Goal: Task Accomplishment & Management: Manage account settings

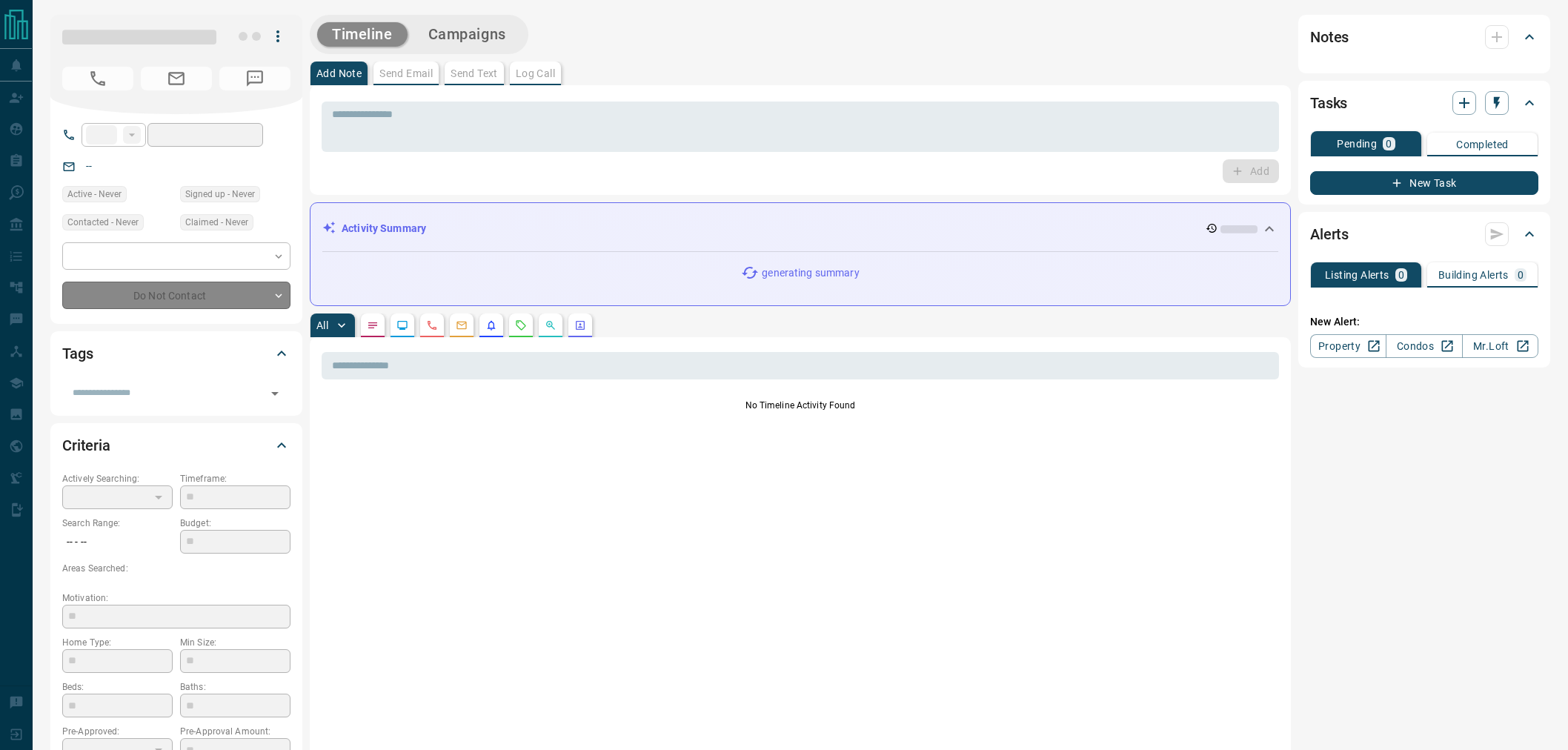
type input "**"
type input "**********"
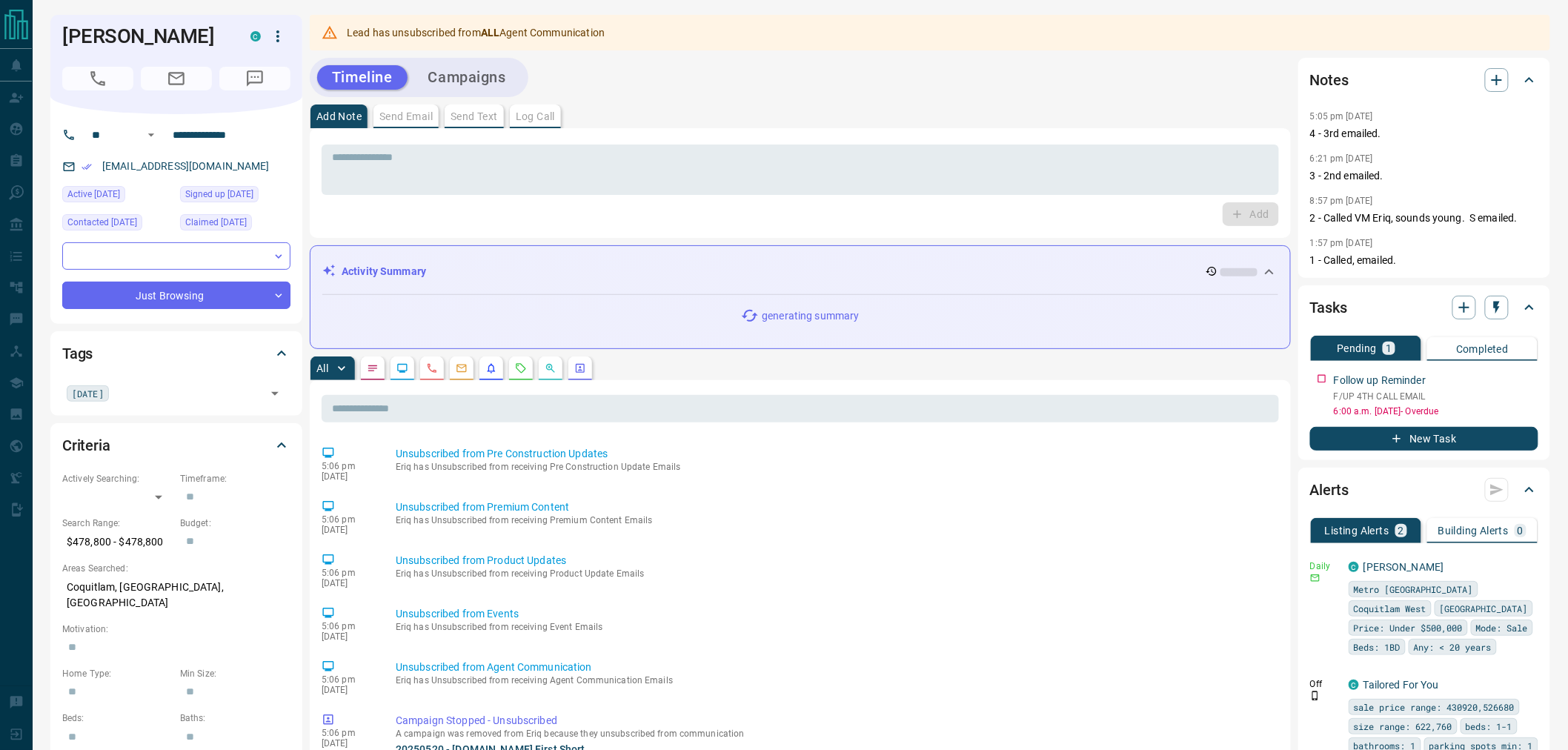
click at [456, 86] on button "Campaigns" at bounding box center [467, 77] width 107 height 24
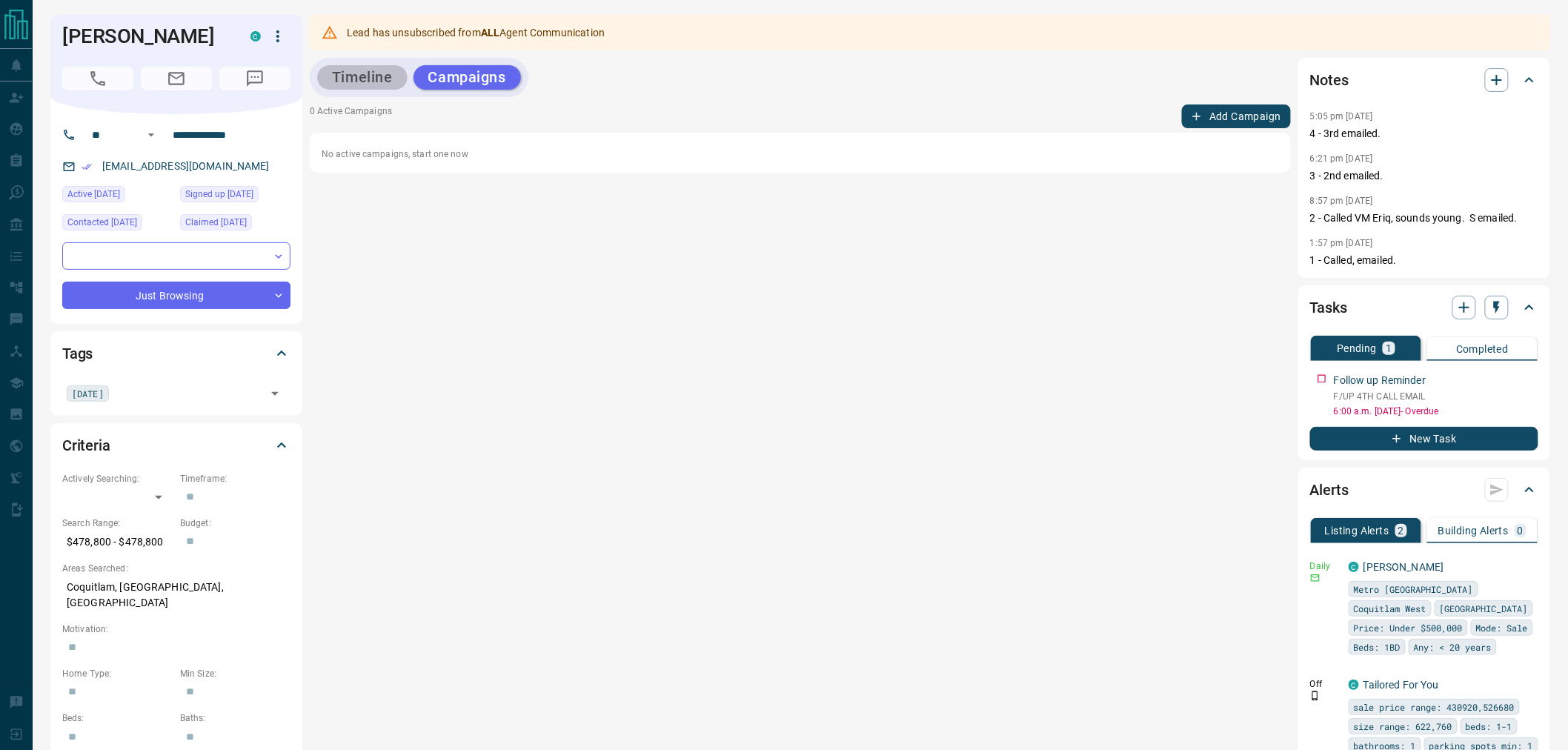
click at [358, 80] on button "Timeline" at bounding box center [363, 77] width 91 height 24
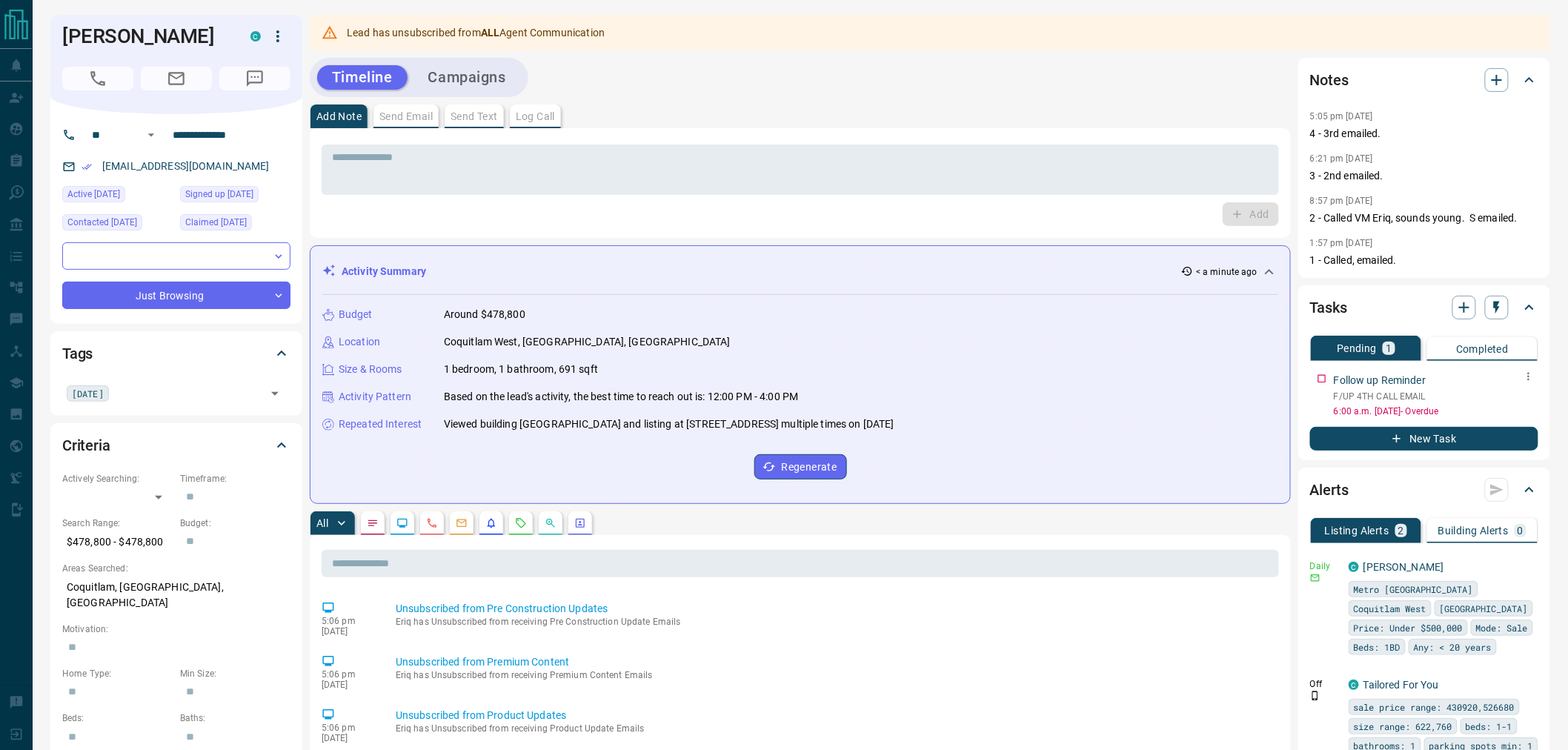
click at [1524, 375] on icon "button" at bounding box center [1530, 376] width 12 height 12
click at [1511, 418] on li "Delete" at bounding box center [1507, 425] width 65 height 22
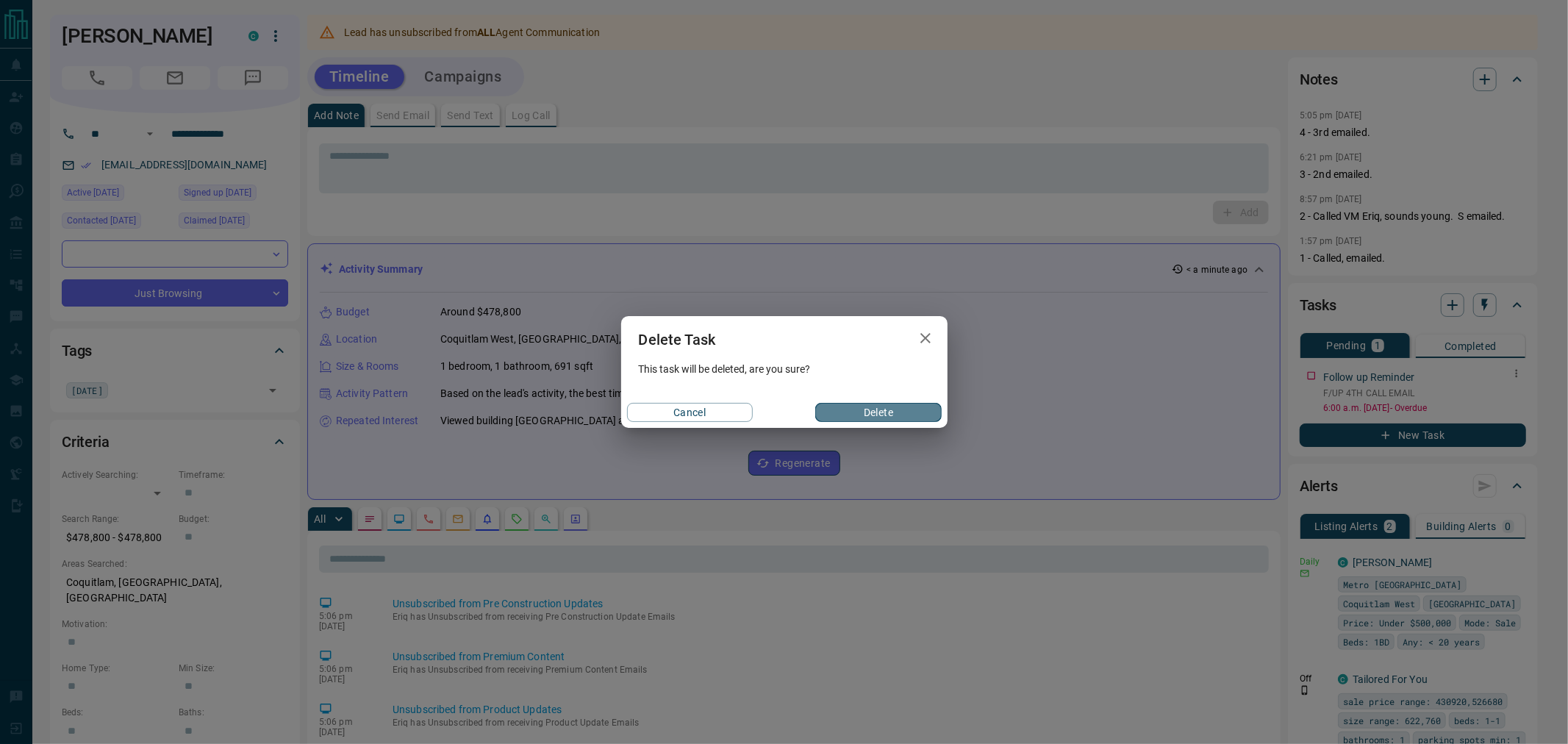
click at [878, 408] on button "Delete" at bounding box center [878, 413] width 126 height 19
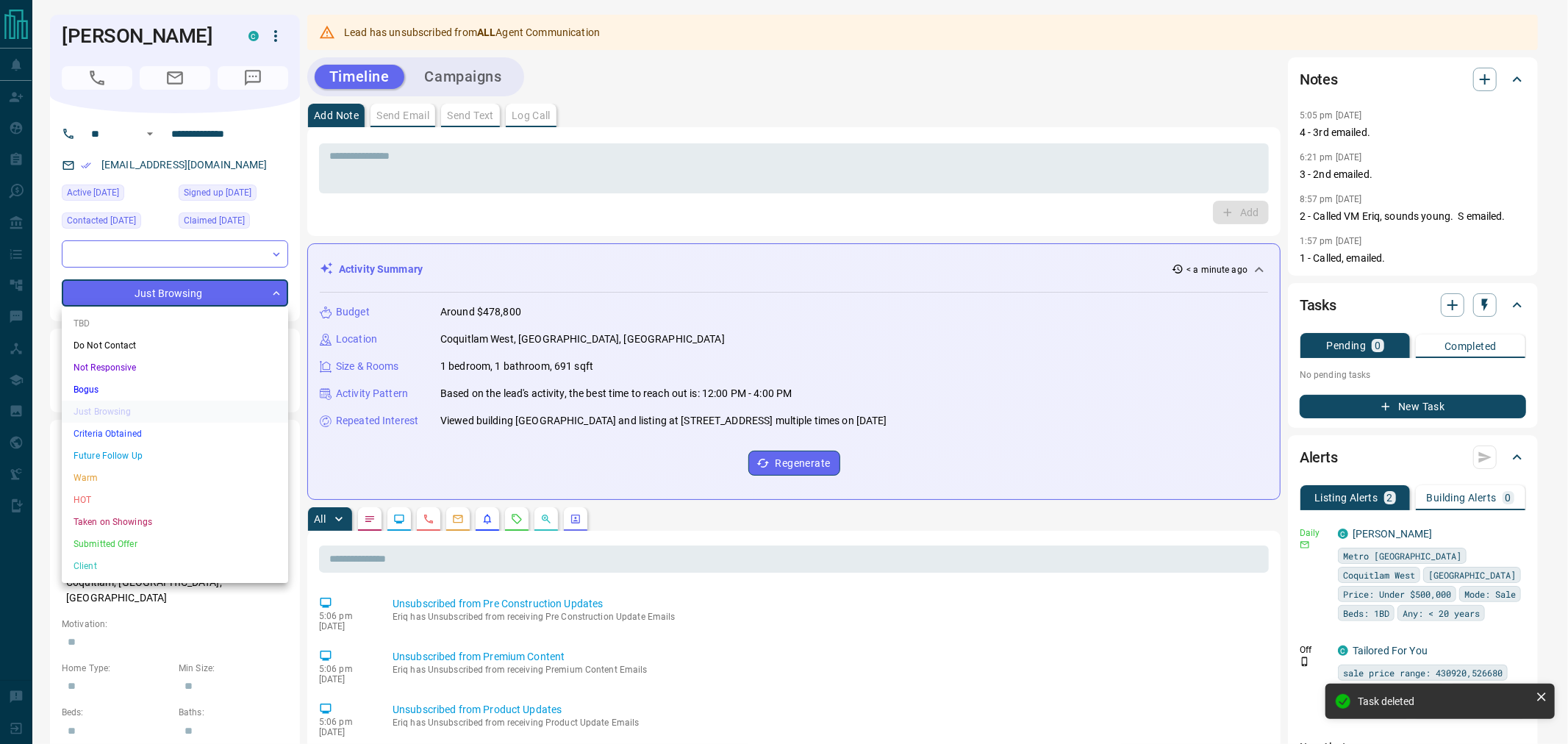
click at [164, 342] on li "Do Not Contact" at bounding box center [175, 345] width 227 height 22
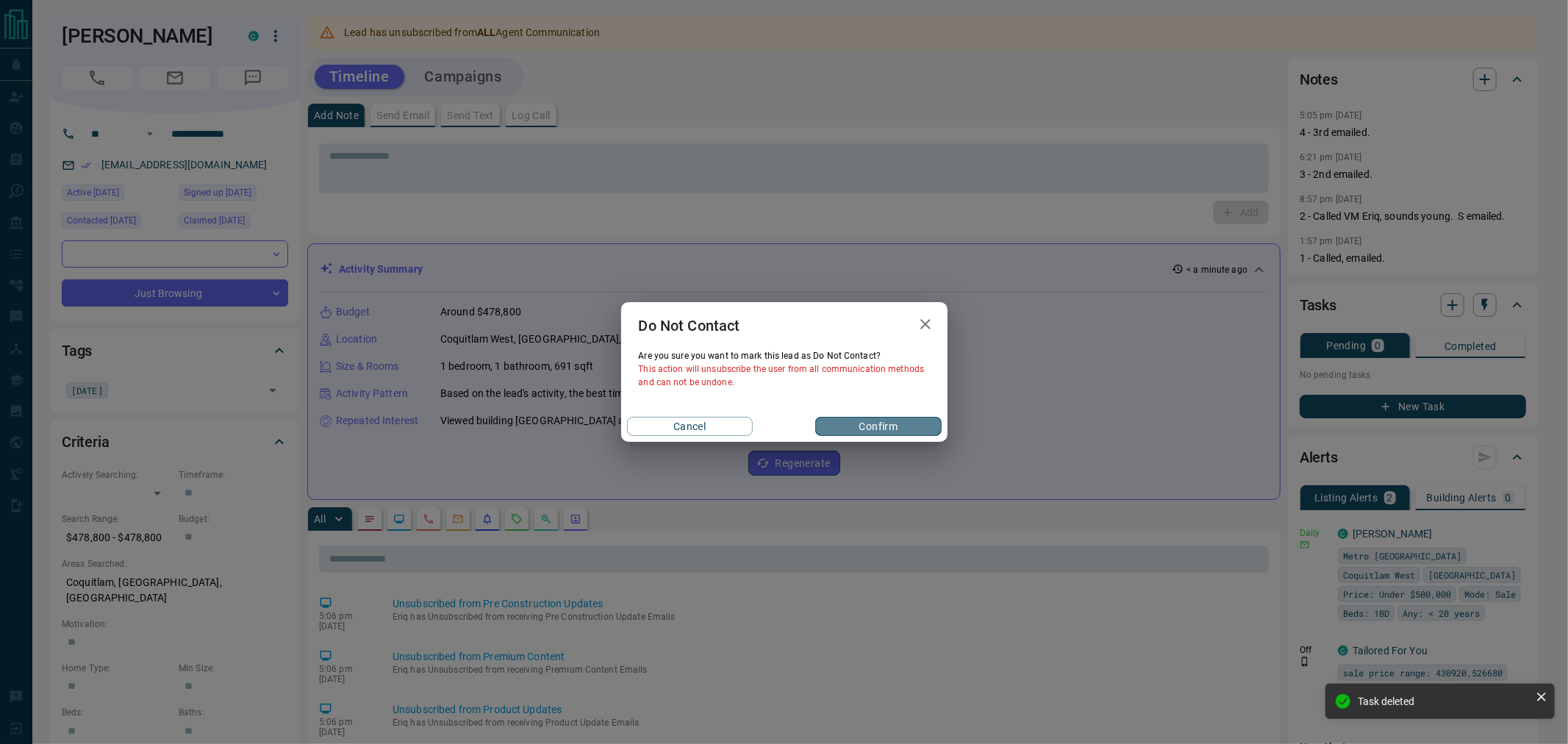
click at [878, 426] on button "Confirm" at bounding box center [878, 426] width 126 height 19
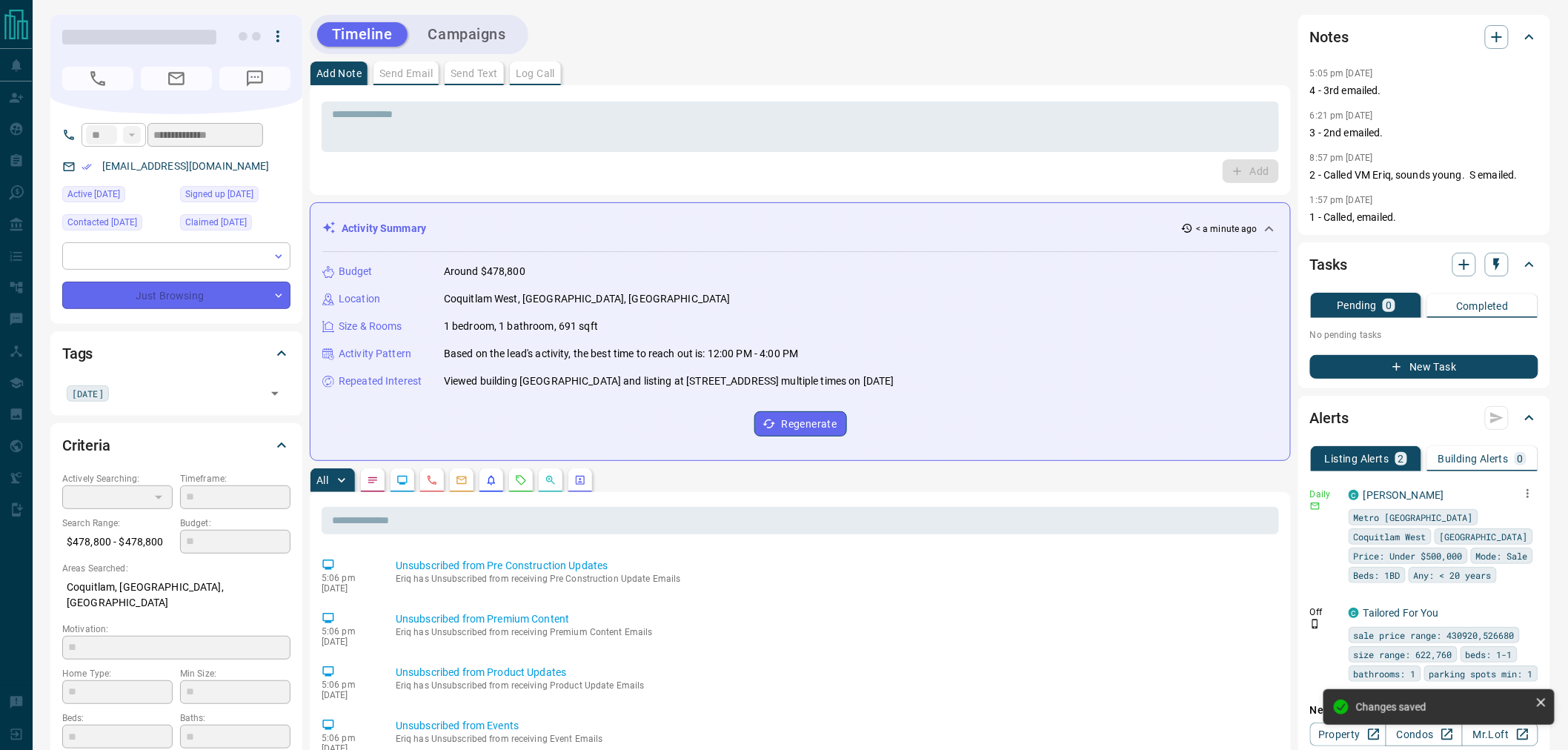
type input "*"
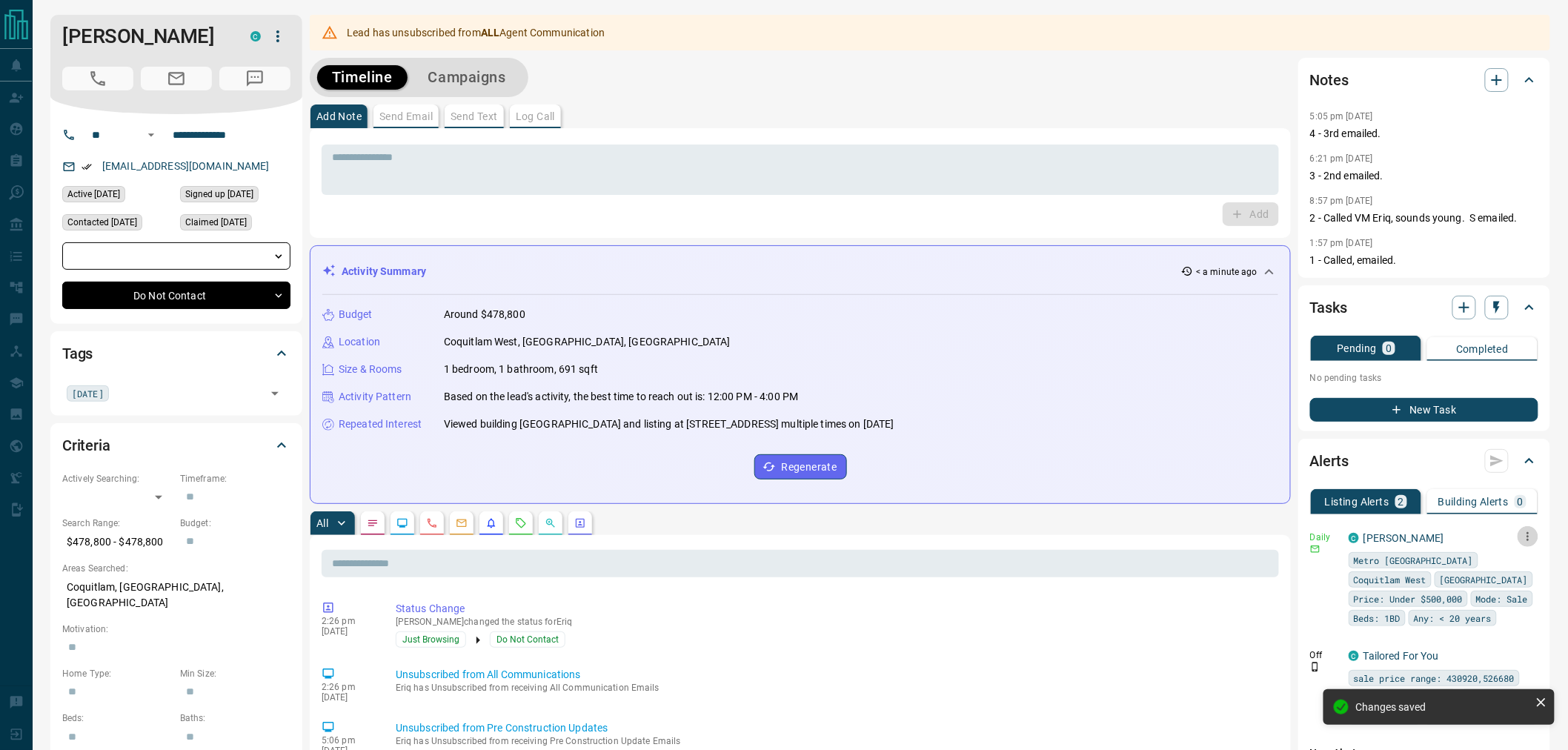
click at [1532, 530] on icon "button" at bounding box center [1529, 537] width 14 height 14
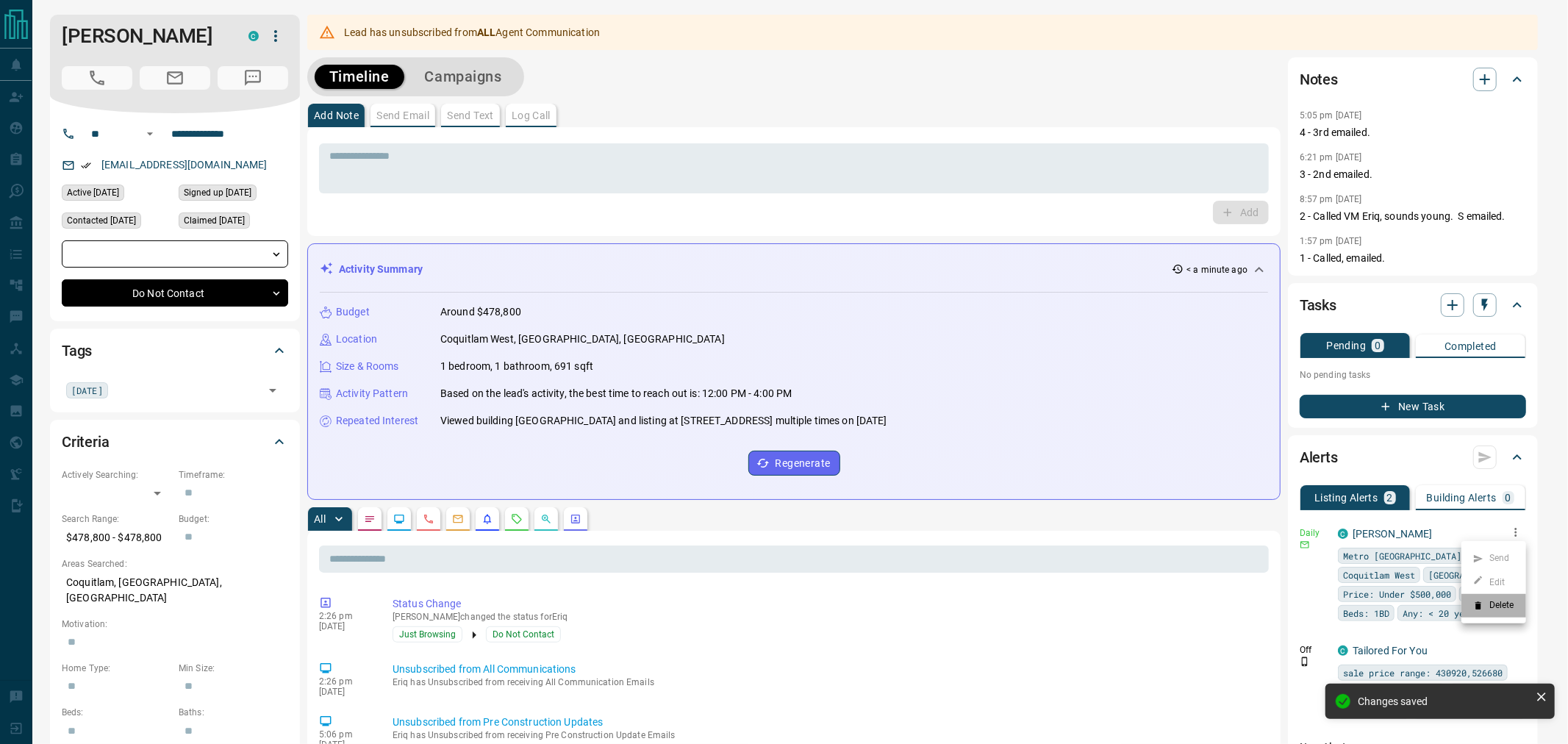
click at [1498, 603] on li "Delete" at bounding box center [1494, 605] width 64 height 23
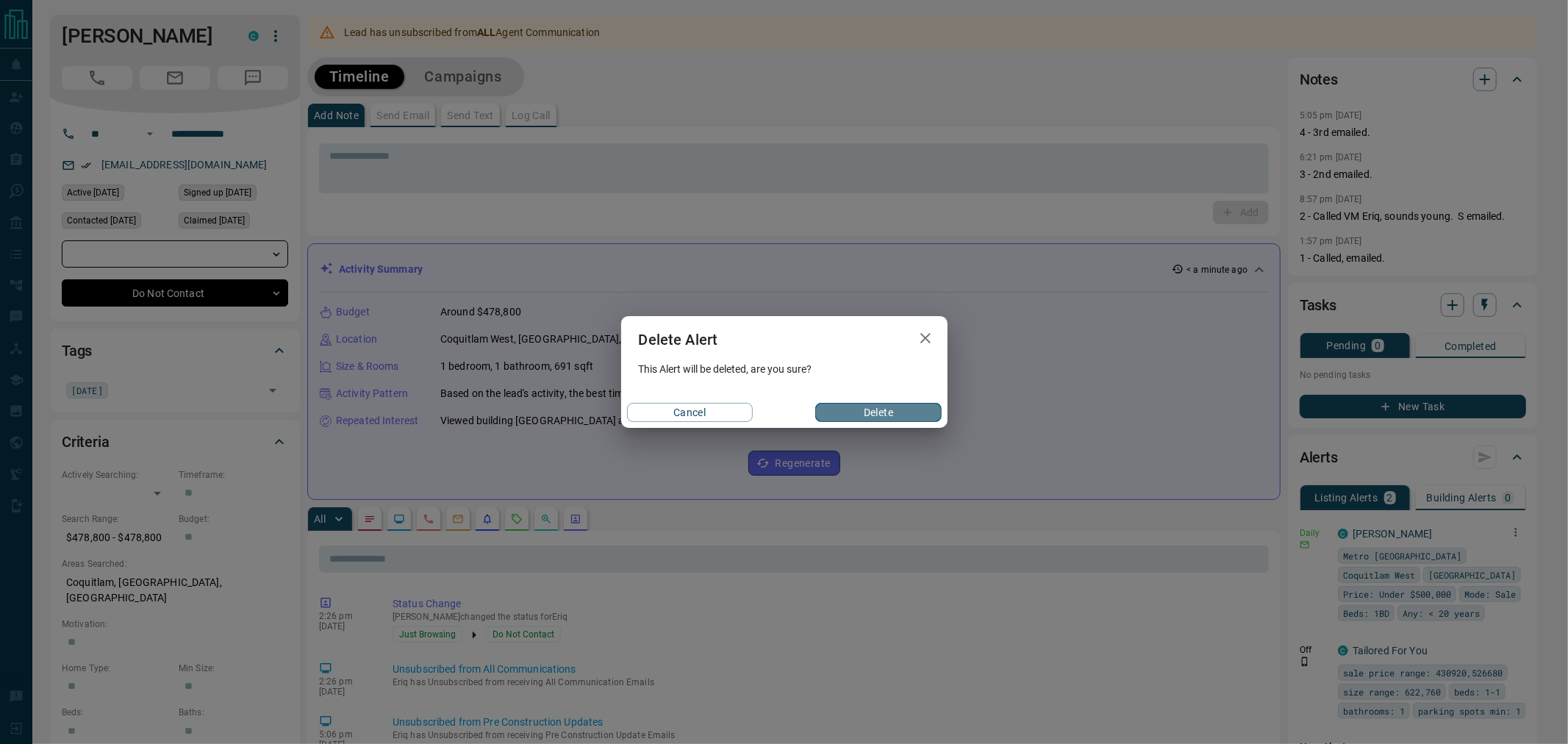
click at [866, 406] on button "Delete" at bounding box center [878, 413] width 126 height 19
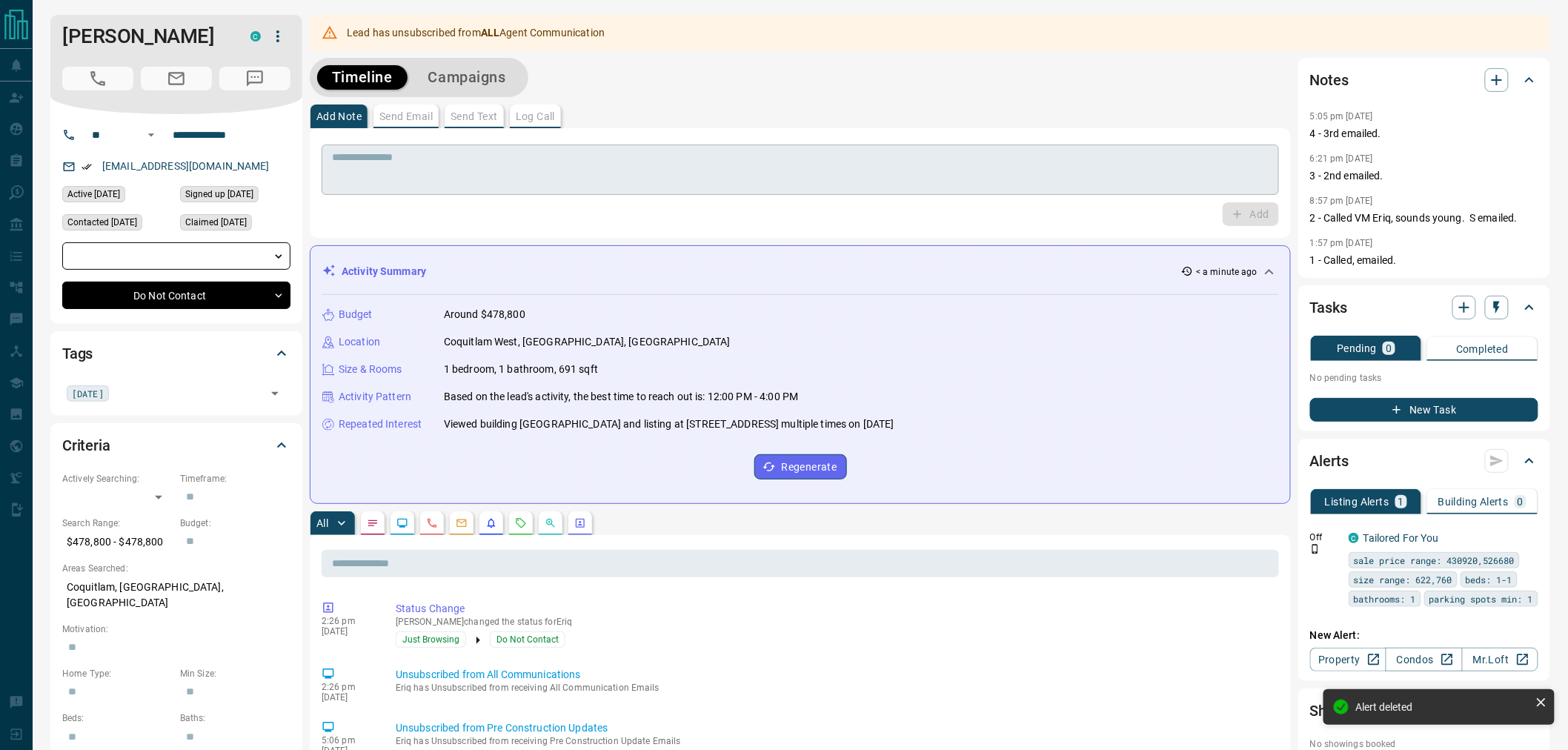
click at [399, 178] on textarea at bounding box center [800, 170] width 937 height 38
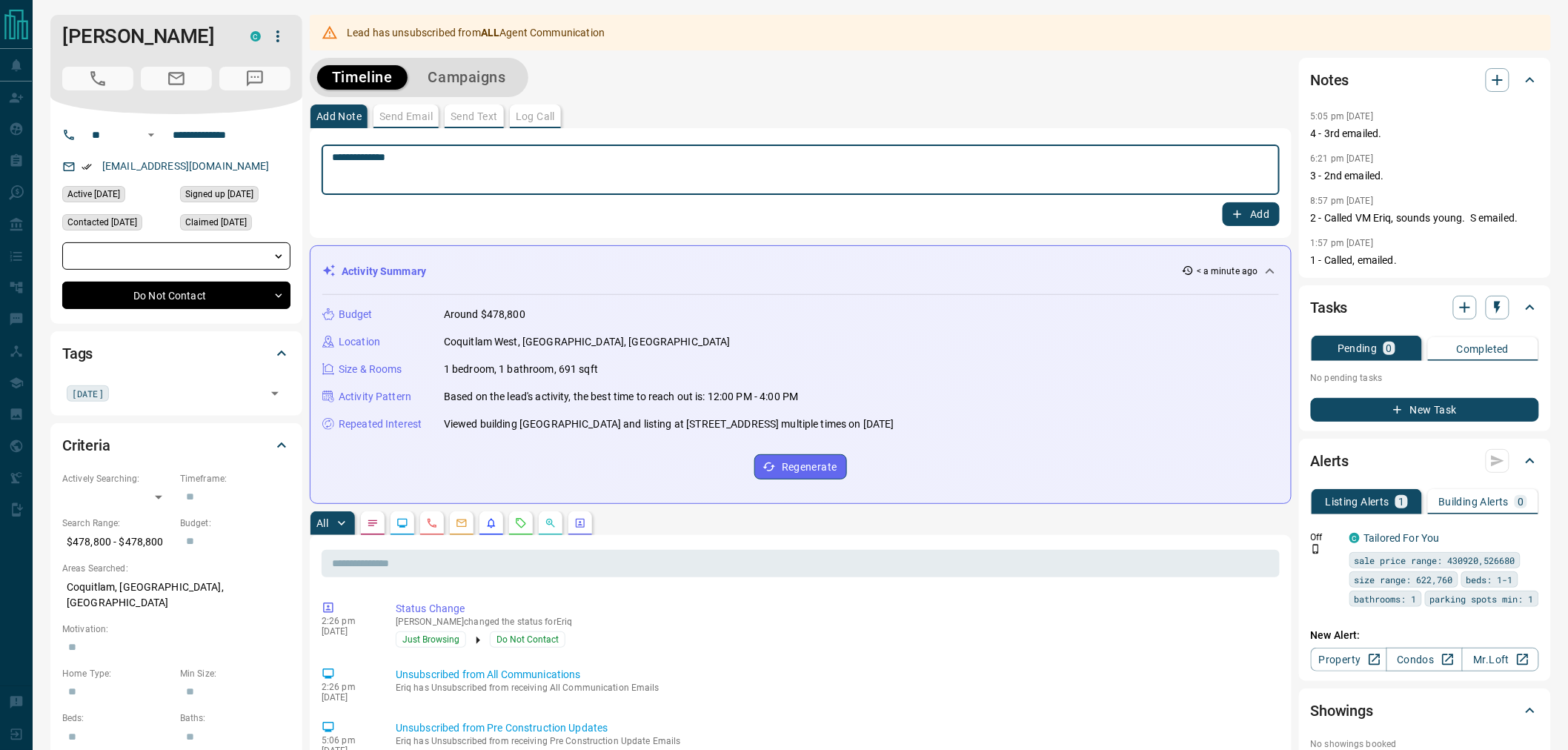
type textarea "**********"
click at [1241, 205] on button "Add" at bounding box center [1251, 213] width 57 height 23
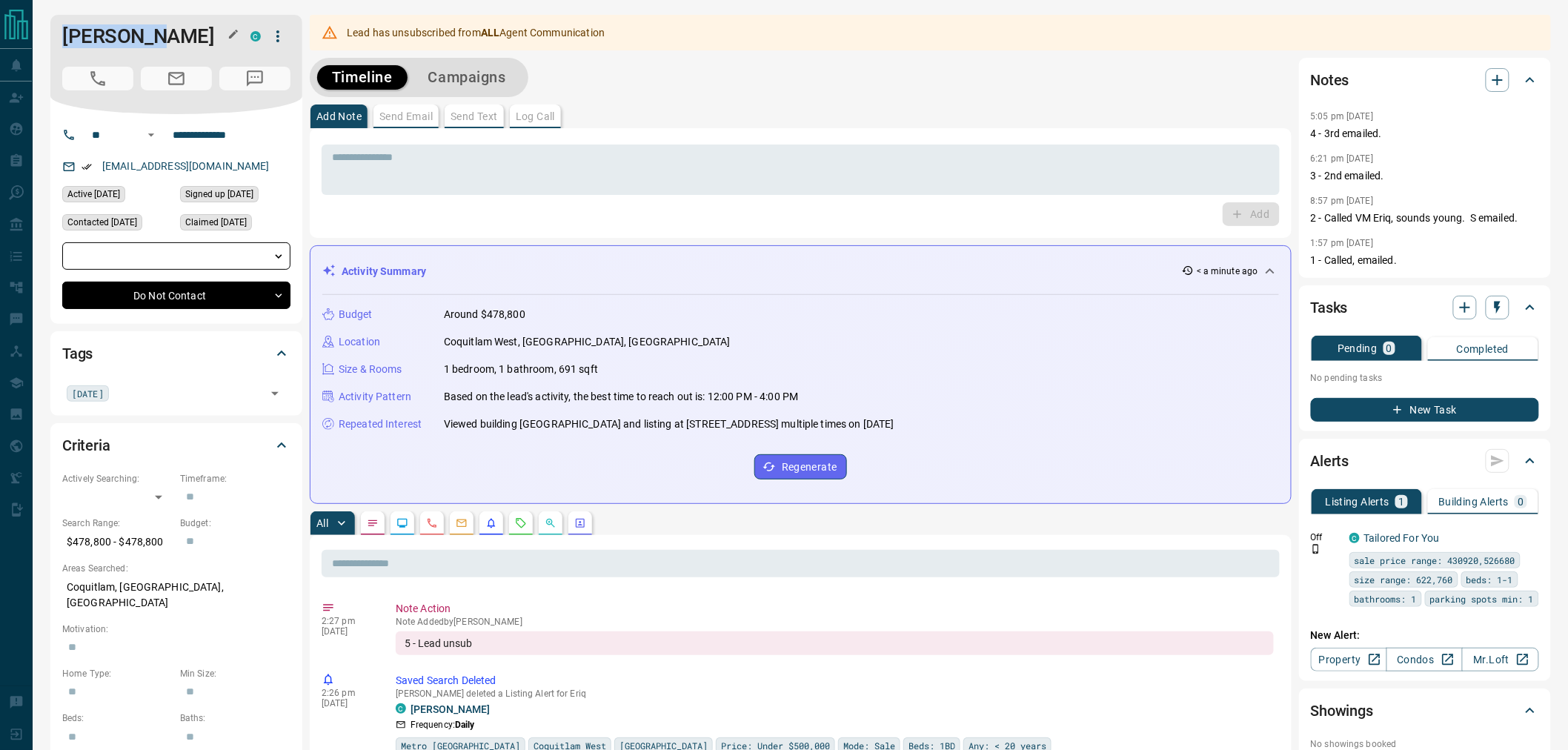
drag, startPoint x: 160, startPoint y: 38, endPoint x: 63, endPoint y: 38, distance: 97.0
click at [63, 38] on h1 "[PERSON_NAME]" at bounding box center [146, 35] width 166 height 23
copy h1 "[PERSON_NAME]"
